Goal: Task Accomplishment & Management: Complete application form

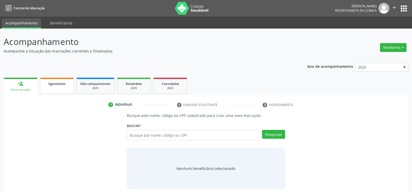
click at [64, 85] on span "Agendados" at bounding box center [56, 84] width 17 height 4
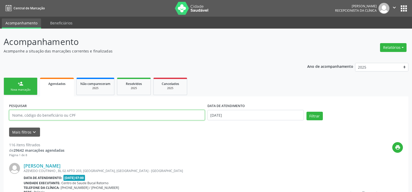
click at [36, 116] on input "text" at bounding box center [107, 115] width 196 height 10
paste input "[PERSON_NAME]"
type input "[PERSON_NAME]"
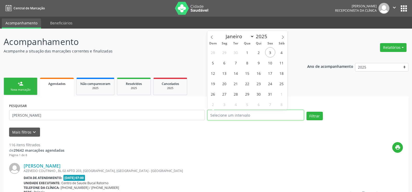
click at [307, 112] on button "Filtrar" at bounding box center [315, 116] width 16 height 9
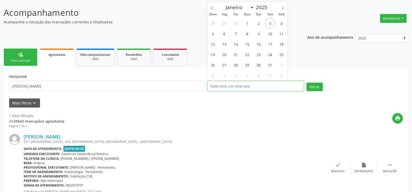
scroll to position [54, 0]
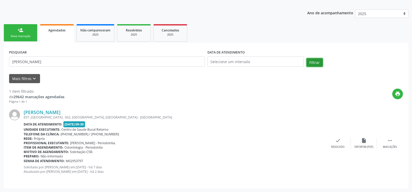
click at [314, 61] on button "Filtrar" at bounding box center [315, 62] width 16 height 9
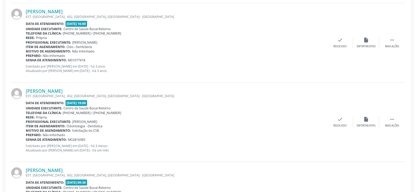
scroll to position [605, 0]
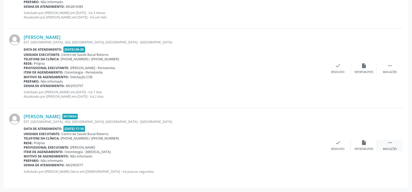
click at [390, 146] on div " Mais ações" at bounding box center [390, 145] width 26 height 11
click at [335, 144] on icon "cancel" at bounding box center [338, 143] width 6 height 6
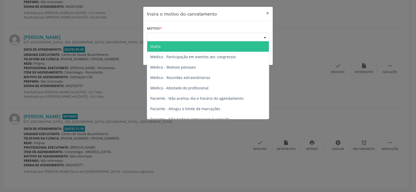
click at [211, 35] on div "Escolha o motivo" at bounding box center [208, 37] width 122 height 9
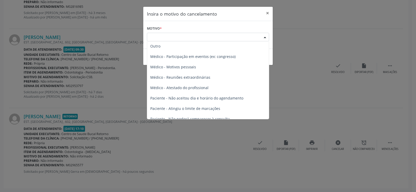
scroll to position [0, 0]
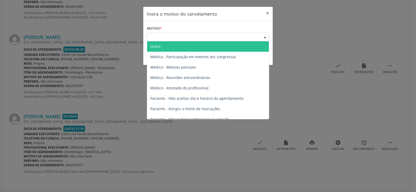
click at [184, 46] on span "Outro" at bounding box center [208, 46] width 122 height 10
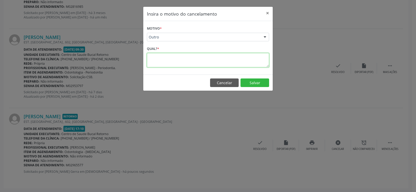
click at [181, 61] on textarea at bounding box center [208, 60] width 122 height 14
type textarea "MARCADO PACIENTE ERRADO"
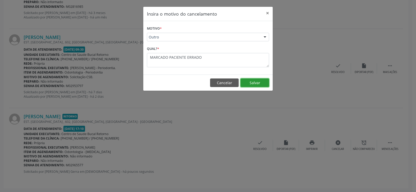
click at [258, 81] on button "Salvar" at bounding box center [255, 83] width 29 height 9
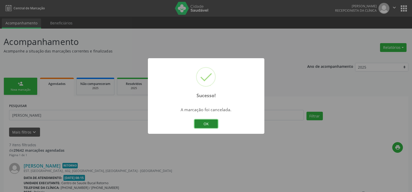
click at [211, 126] on button "OK" at bounding box center [206, 124] width 23 height 9
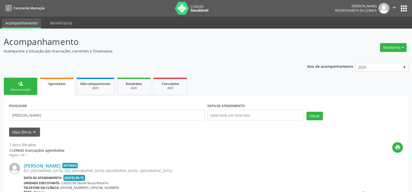
click at [16, 83] on link "person_add Nova marcação" at bounding box center [21, 86] width 34 height 17
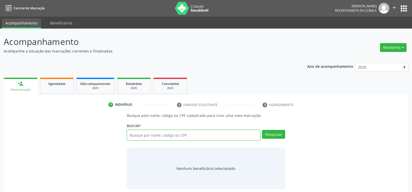
click at [169, 134] on input "text" at bounding box center [193, 135] width 133 height 10
type input "[PERSON_NAME]"
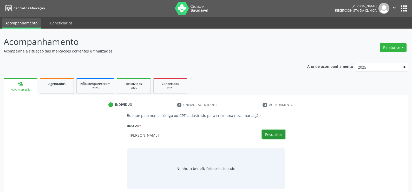
click at [277, 134] on button "Pesquisar" at bounding box center [273, 134] width 23 height 9
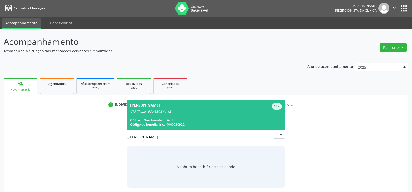
click at [206, 115] on span "[PERSON_NAME] CPF Titular: 030.580.344-15 CPF: -- Nascimento: [DATE] Código do …" at bounding box center [206, 115] width 158 height 30
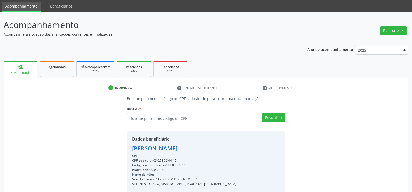
scroll to position [52, 0]
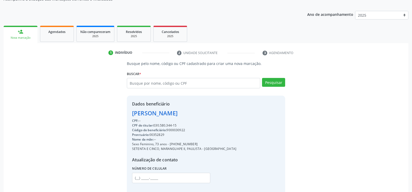
drag, startPoint x: 132, startPoint y: 113, endPoint x: 226, endPoint y: 111, distance: 93.6
click at [226, 111] on div "Dados beneficiário [PERSON_NAME] CPF: -- CPF do titular: 030.580.344-15 Código …" at bounding box center [206, 146] width 158 height 100
click at [314, 121] on div "Busque pelo nome, código ou CPF cadastrado para criar uma nova marcação. [GEOGR…" at bounding box center [206, 128] width 398 height 135
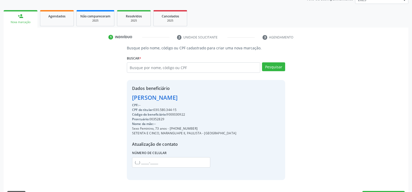
scroll to position [82, 0]
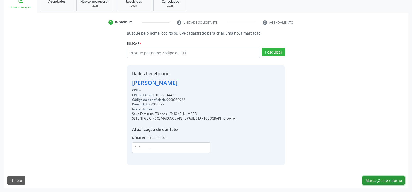
click at [389, 182] on button "Marcação de retorno" at bounding box center [384, 180] width 42 height 9
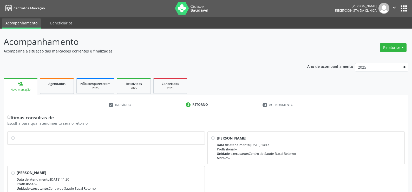
click at [17, 135] on label at bounding box center [109, 135] width 184 height 0
click at [11, 140] on input "radio" at bounding box center [13, 137] width 4 height 5
radio input "true"
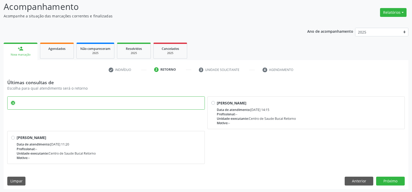
scroll to position [36, 0]
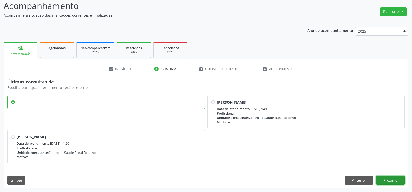
click at [397, 180] on button "Próximo" at bounding box center [390, 180] width 29 height 9
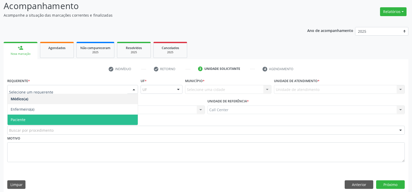
click at [61, 121] on span "Paciente" at bounding box center [73, 120] width 130 height 10
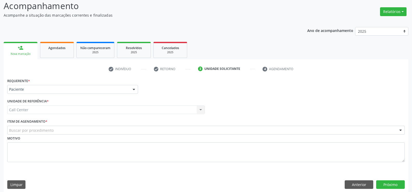
click at [62, 128] on div "Buscar por procedimento" at bounding box center [206, 130] width 398 height 9
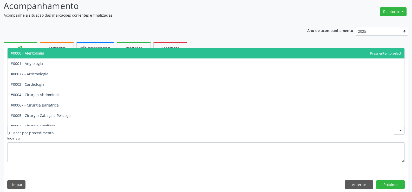
click at [63, 133] on input "text" at bounding box center [201, 133] width 385 height 10
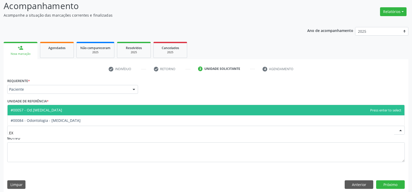
type input "EXO"
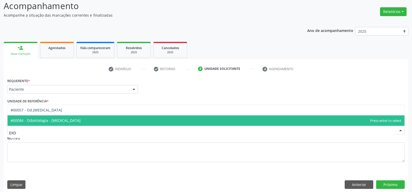
click at [64, 120] on span "#00084 - Odontologia - [MEDICAL_DATA]" at bounding box center [46, 120] width 70 height 5
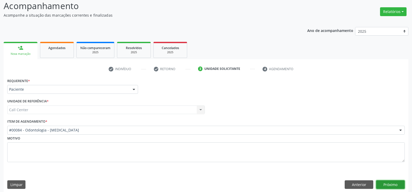
click at [392, 184] on button "Próximo" at bounding box center [390, 184] width 29 height 9
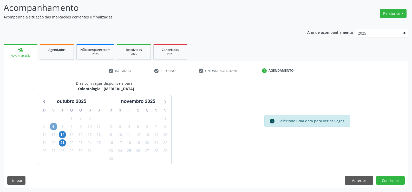
click at [54, 125] on span "6" at bounding box center [53, 126] width 7 height 7
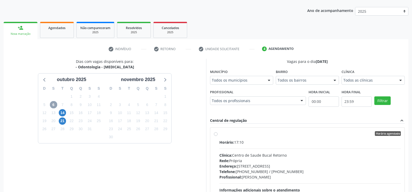
scroll to position [109, 0]
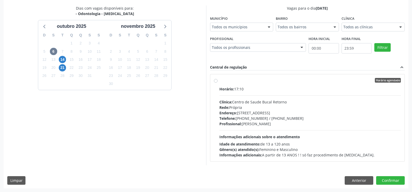
click at [219, 80] on label "Horário agendado Horário: 17:10 Clínica: [GEOGRAPHIC_DATA] Bucal Retorno Rede: …" at bounding box center [310, 118] width 182 height 80
click at [216, 80] on input "Horário agendado Horário: 17:10 Clínica: [GEOGRAPHIC_DATA] Bucal Retorno Rede: …" at bounding box center [216, 80] width 4 height 5
radio input "true"
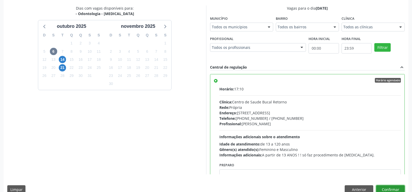
click at [391, 188] on button "Confirmar" at bounding box center [390, 189] width 29 height 9
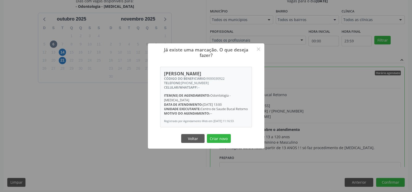
scroll to position [119, 0]
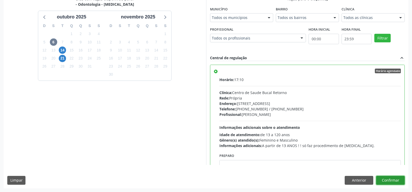
click at [397, 182] on button "Confirmar" at bounding box center [390, 180] width 29 height 9
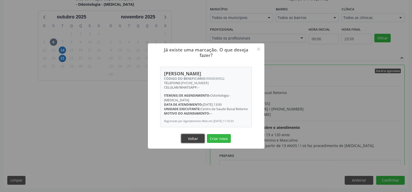
click at [188, 139] on button "Voltar" at bounding box center [192, 138] width 23 height 9
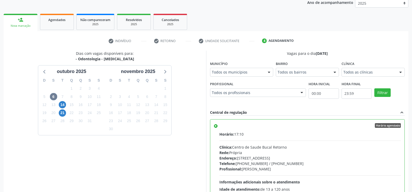
scroll to position [15, 0]
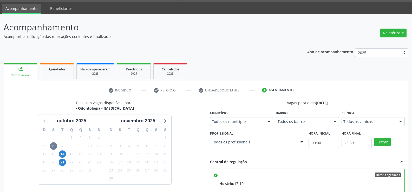
click at [30, 71] on link "person_add Nova marcação" at bounding box center [21, 71] width 34 height 17
click at [50, 72] on link "Agendados" at bounding box center [57, 71] width 34 height 16
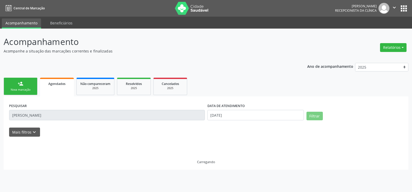
scroll to position [0, 0]
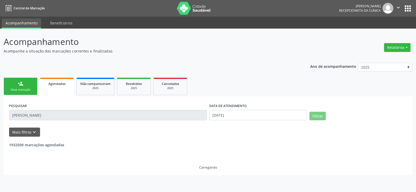
click at [21, 84] on div "person_add" at bounding box center [21, 84] width 6 height 6
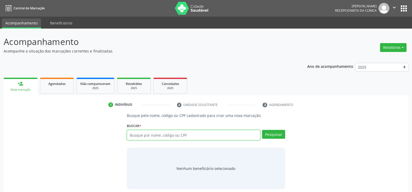
click at [143, 137] on input "text" at bounding box center [193, 135] width 133 height 10
paste input "010.031-844-48"
type input "010.031-844-48"
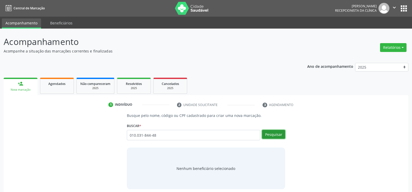
click at [278, 132] on button "Pesquisar" at bounding box center [273, 134] width 23 height 9
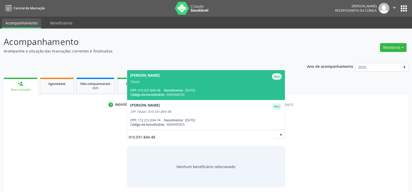
click at [201, 82] on div "Titular" at bounding box center [206, 82] width 152 height 4
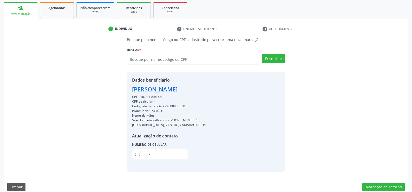
scroll to position [78, 0]
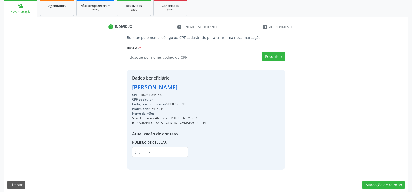
drag, startPoint x: 132, startPoint y: 86, endPoint x: 271, endPoint y: 85, distance: 139.1
click at [271, 85] on div "Dados beneficiário [PERSON_NAME] CPF: 010.031.844-48 CPF do titular: -- Código …" at bounding box center [206, 120] width 158 height 100
copy div "[PERSON_NAME]"
drag, startPoint x: 176, startPoint y: 119, endPoint x: 204, endPoint y: 117, distance: 28.4
click at [204, 117] on div "Sexo Feminino, 46 anos - [PHONE_NUMBER]" at bounding box center [169, 118] width 75 height 5
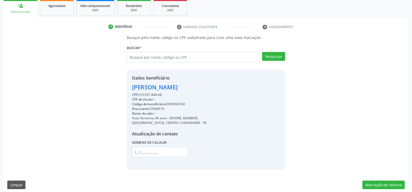
copy div "98662-8190"
click at [59, 10] on link "Agendados" at bounding box center [57, 8] width 34 height 16
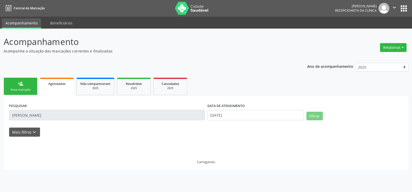
scroll to position [0, 0]
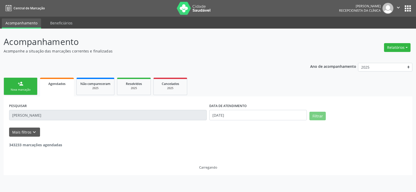
click at [29, 90] on div "Nova marcação" at bounding box center [21, 90] width 26 height 4
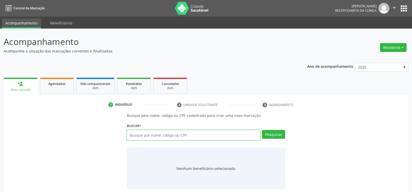
paste input "[PERSON_NAME]"
type input "[PERSON_NAME]"
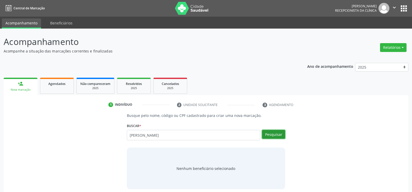
click at [267, 132] on button "Pesquisar" at bounding box center [273, 134] width 23 height 9
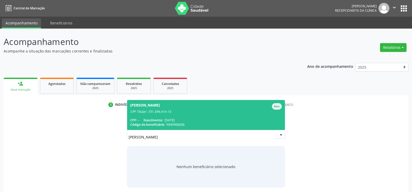
click at [226, 108] on div "[PERSON_NAME]" at bounding box center [206, 106] width 152 height 7
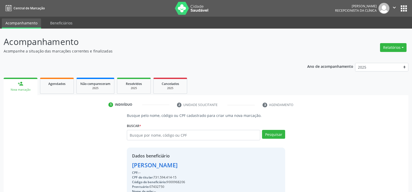
drag, startPoint x: 156, startPoint y: 176, endPoint x: 178, endPoint y: 176, distance: 22.4
click at [178, 176] on div "CPF do titular: 731.594.414-15" at bounding box center [173, 177] width 82 height 5
copy div "731.594.414-15"
click at [158, 135] on input "text" at bounding box center [193, 135] width 133 height 10
type input "[PERSON_NAME]"
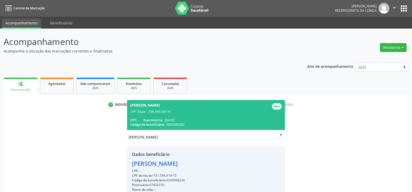
click at [211, 113] on div "CPF Titular: 708.049.584-91" at bounding box center [206, 112] width 152 height 4
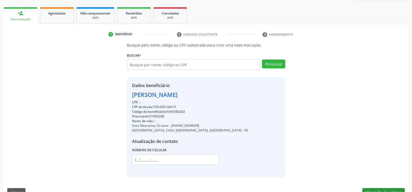
scroll to position [82, 0]
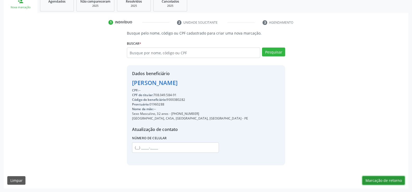
click at [374, 182] on button "Marcação de retorno" at bounding box center [384, 180] width 42 height 9
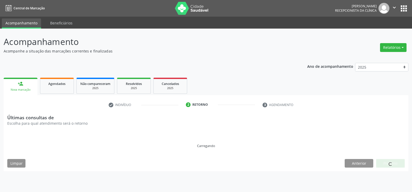
scroll to position [0, 0]
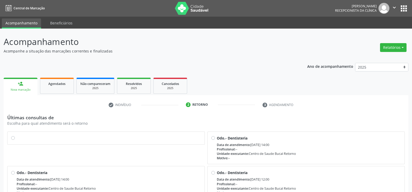
drag, startPoint x: 12, startPoint y: 137, endPoint x: 128, endPoint y: 139, distance: 116.3
click at [17, 135] on label at bounding box center [109, 135] width 184 height 0
click at [12, 137] on input "radio" at bounding box center [13, 137] width 4 height 5
radio input "true"
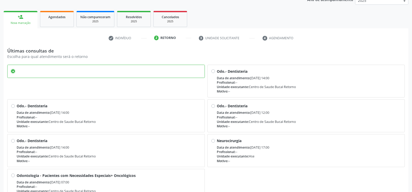
scroll to position [104, 0]
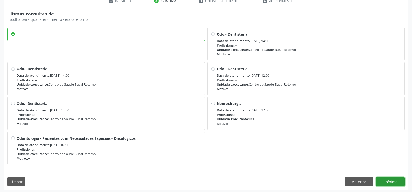
click at [385, 182] on button "Próximo" at bounding box center [390, 181] width 29 height 9
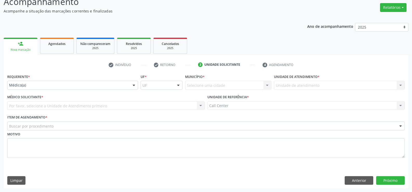
scroll to position [40, 0]
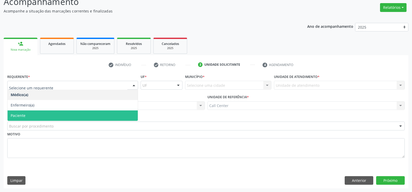
click at [28, 115] on span "Paciente" at bounding box center [73, 116] width 130 height 10
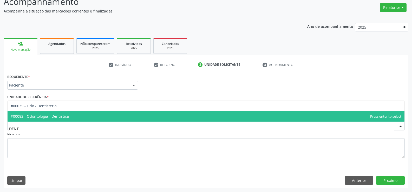
click at [48, 115] on span "#00082 - Odontologia - Dentística" at bounding box center [40, 116] width 58 height 5
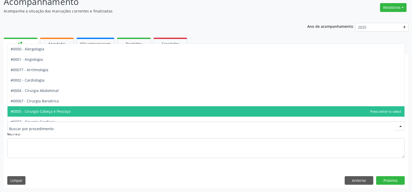
drag, startPoint x: 75, startPoint y: 124, endPoint x: 62, endPoint y: 123, distance: 13.5
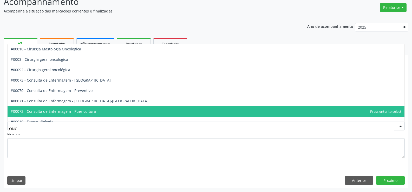
type input "ONCO"
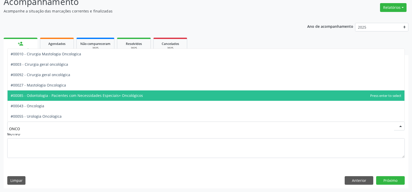
click at [63, 98] on span "#00085 - Odontologia - Pacientes com Necessidades Especiais+ Oncológicos" at bounding box center [77, 95] width 132 height 5
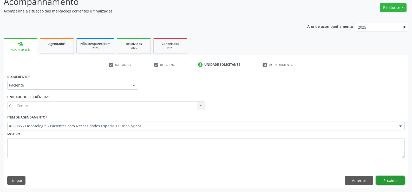
click at [393, 180] on button "Próximo" at bounding box center [390, 180] width 29 height 9
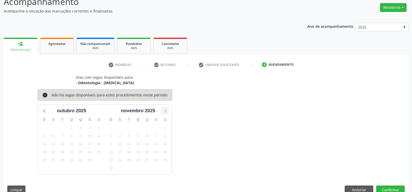
click at [165, 110] on icon at bounding box center [164, 110] width 7 height 7
click at [42, 112] on icon at bounding box center [44, 110] width 7 height 7
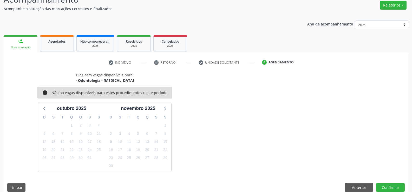
scroll to position [49, 0]
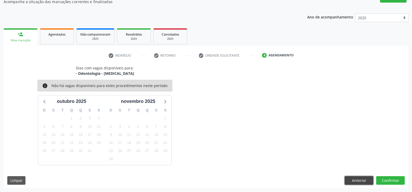
click at [357, 179] on button "Anterior" at bounding box center [359, 180] width 29 height 9
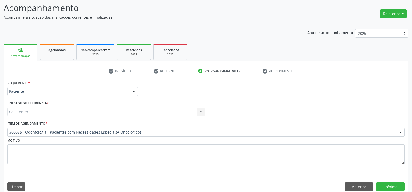
scroll to position [40, 0]
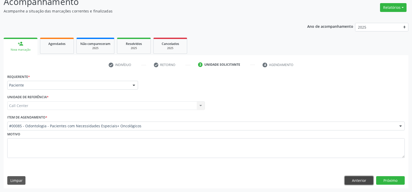
click at [349, 182] on button "Anterior" at bounding box center [359, 180] width 29 height 9
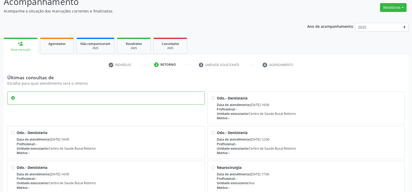
scroll to position [105, 0]
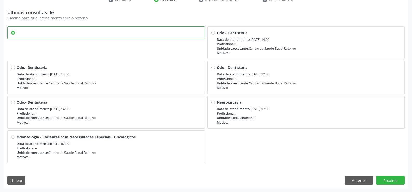
click at [363, 185] on div "Últimas consultas de Escolha para qual atendimento será o retorno Odo.- Dentist…" at bounding box center [206, 98] width 405 height 179
click at [360, 176] on div "Últimas consultas de Escolha para qual atendimento será o retorno Odo.- Dentist…" at bounding box center [206, 98] width 405 height 179
click at [358, 180] on button "Anterior" at bounding box center [359, 180] width 29 height 9
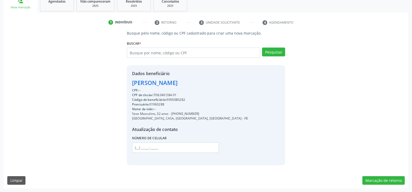
scroll to position [82, 0]
click at [48, 16] on div "1 Indivíduo 2 Retorno 3 Unidade solicitante 4 Agendamento Busque pelo nome, cód…" at bounding box center [206, 101] width 405 height 176
click at [52, 10] on link "Agendados" at bounding box center [57, 3] width 34 height 16
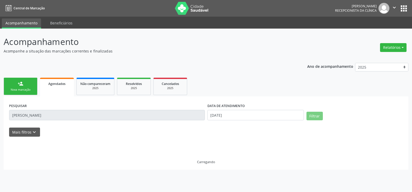
scroll to position [0, 0]
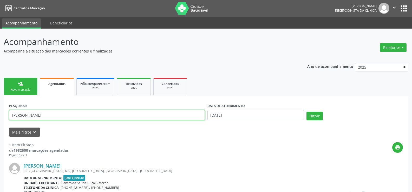
drag, startPoint x: 74, startPoint y: 116, endPoint x: 5, endPoint y: 115, distance: 69.2
click at [5, 115] on div "PESQUISAR [PERSON_NAME] DATA DE ATENDIMENTO [DATE] Filtrar UNIDADE EXECUTANTE S…" at bounding box center [206, 169] width 405 height 146
type input "[PERSON_NAME]"
click at [307, 112] on button "Filtrar" at bounding box center [315, 116] width 16 height 9
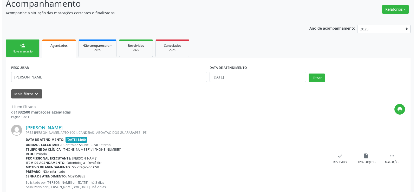
scroll to position [54, 0]
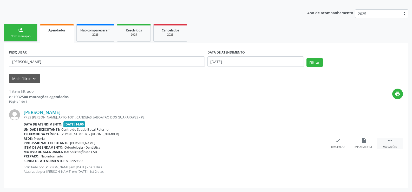
click at [395, 141] on div " Mais ações" at bounding box center [390, 143] width 26 height 11
click at [338, 141] on icon "cancel" at bounding box center [338, 141] width 6 height 6
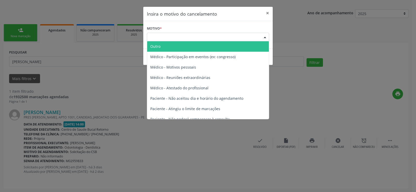
click at [171, 40] on div "Escolha o motivo" at bounding box center [208, 37] width 122 height 9
click at [159, 46] on span "Outro" at bounding box center [155, 46] width 10 height 5
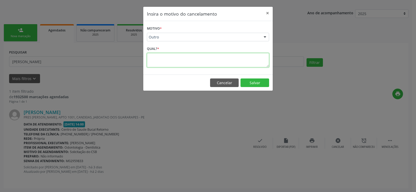
click at [159, 60] on textarea at bounding box center [208, 60] width 122 height 14
type textarea "LIGOU SOLICITANDO CANCELAMENTO, TEM UM PROMISSO"
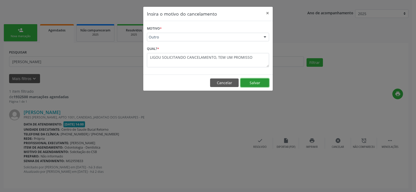
click at [261, 85] on button "Salvar" at bounding box center [255, 83] width 29 height 9
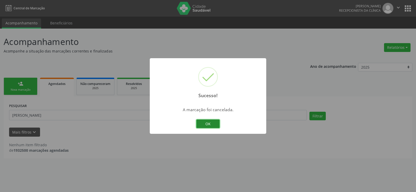
click at [211, 122] on button "OK" at bounding box center [207, 124] width 23 height 9
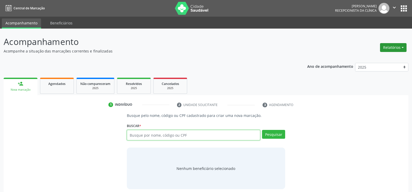
click at [386, 50] on button "Relatórios" at bounding box center [393, 47] width 27 height 9
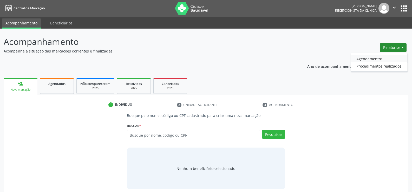
click at [382, 57] on link "Agendamentos" at bounding box center [379, 58] width 56 height 7
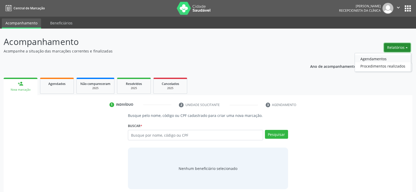
select select "9"
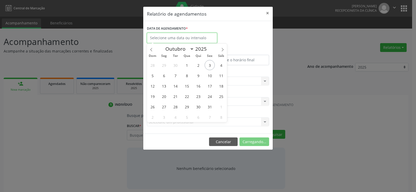
click at [184, 36] on input "text" at bounding box center [182, 38] width 70 height 10
click at [164, 77] on span "6" at bounding box center [164, 75] width 10 height 10
type input "[DATE]"
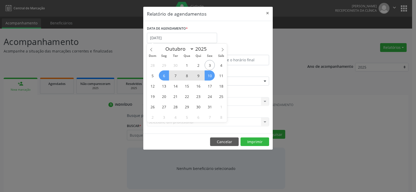
click at [214, 75] on span "10" at bounding box center [210, 75] width 10 height 10
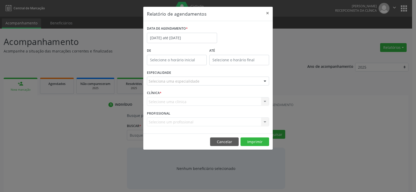
click at [214, 81] on div "Seleciona uma especialidade" at bounding box center [208, 81] width 122 height 9
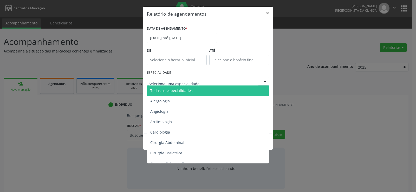
click at [207, 89] on span "Todas as especialidades" at bounding box center [208, 91] width 122 height 10
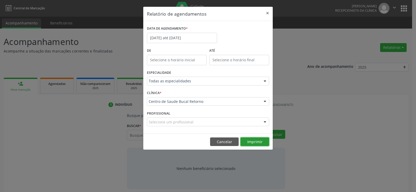
click at [259, 146] on button "Imprimir" at bounding box center [255, 142] width 29 height 9
click at [218, 144] on button "Cancelar" at bounding box center [224, 142] width 29 height 9
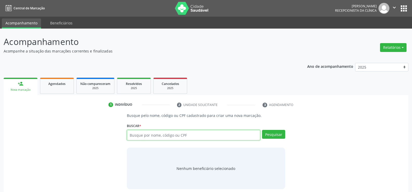
click at [172, 131] on input "text" at bounding box center [193, 135] width 133 height 10
click at [172, 133] on input "text" at bounding box center [193, 135] width 133 height 10
type input "30696925400"
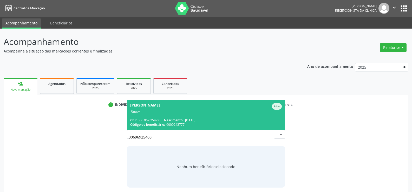
drag, startPoint x: 166, startPoint y: 112, endPoint x: 170, endPoint y: 121, distance: 10.1
click at [166, 112] on div "Titular" at bounding box center [206, 112] width 152 height 4
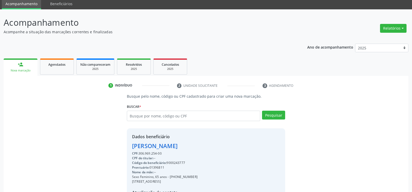
scroll to position [82, 0]
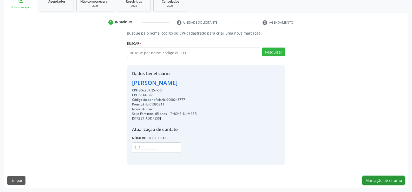
click at [389, 184] on button "Marcação de retorno" at bounding box center [384, 180] width 42 height 9
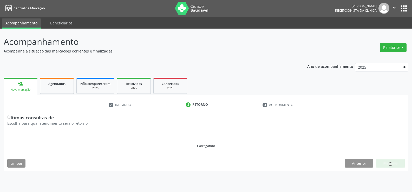
scroll to position [0, 0]
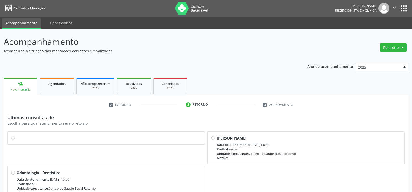
click at [17, 135] on label at bounding box center [109, 135] width 184 height 0
click at [14, 139] on input "radio" at bounding box center [13, 137] width 4 height 5
radio input "true"
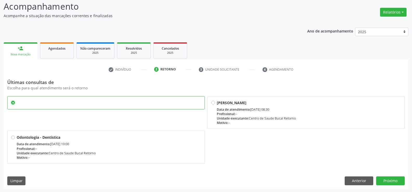
scroll to position [36, 0]
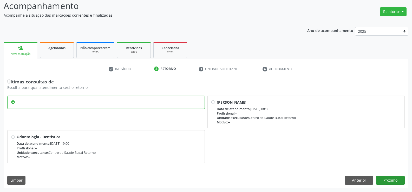
drag, startPoint x: 391, startPoint y: 186, endPoint x: 389, endPoint y: 181, distance: 5.6
click at [391, 186] on div "Últimas consultas de Escolha para qual atendimento será o retorno Pericia Odont…" at bounding box center [206, 133] width 405 height 109
click at [388, 177] on button "Próximo" at bounding box center [390, 180] width 29 height 9
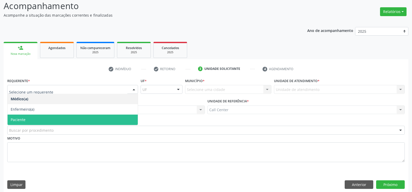
click at [19, 119] on span "Paciente" at bounding box center [18, 119] width 15 height 5
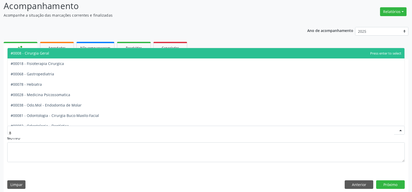
type input "82"
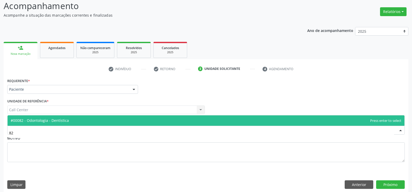
click at [26, 120] on span "#00082 - Odontologia - Dentística" at bounding box center [40, 120] width 58 height 5
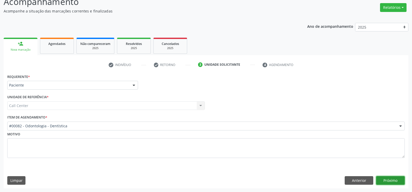
click at [387, 181] on button "Próximo" at bounding box center [390, 180] width 29 height 9
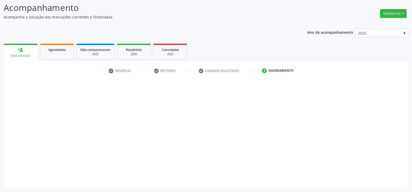
scroll to position [34, 0]
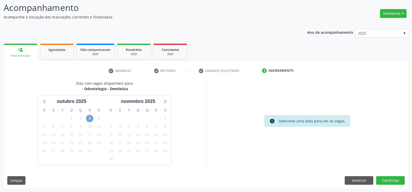
click at [91, 120] on span "3" at bounding box center [89, 118] width 7 height 7
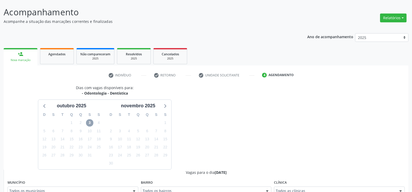
scroll to position [0, 0]
